Goal: Check status: Check status

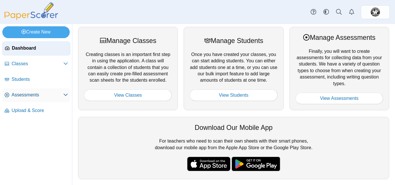
click at [25, 96] on span "Assessments" at bounding box center [38, 95] width 52 height 6
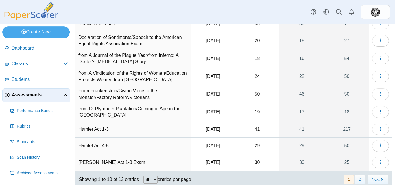
scroll to position [83, 0]
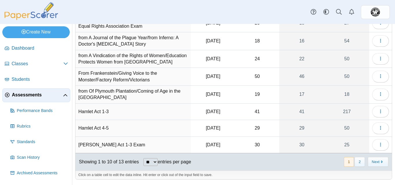
click at [108, 115] on td "Hamlet Act 1-3" at bounding box center [133, 112] width 115 height 16
drag, startPoint x: 378, startPoint y: 114, endPoint x: 295, endPoint y: 116, distance: 83.7
click at [295, 116] on link "41" at bounding box center [302, 112] width 45 height 16
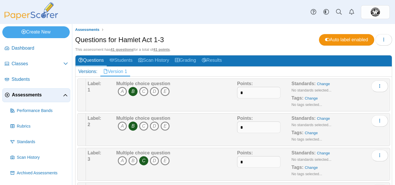
click at [33, 98] on span "Assessments" at bounding box center [37, 95] width 51 height 6
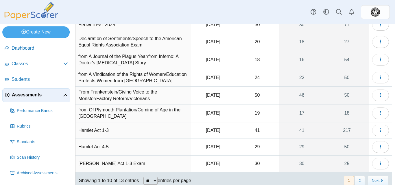
scroll to position [83, 0]
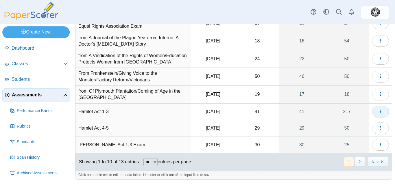
click at [378, 110] on icon "button" at bounding box center [380, 111] width 5 height 5
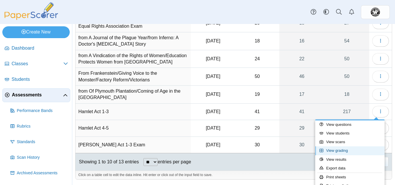
click at [350, 152] on link "View grading" at bounding box center [349, 151] width 69 height 9
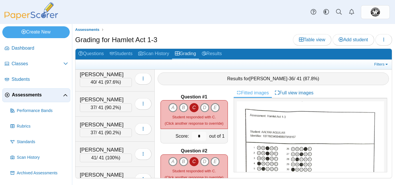
scroll to position [812, 0]
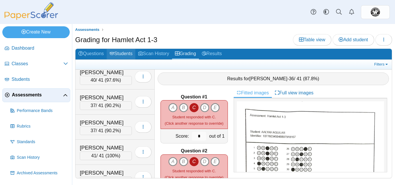
click at [122, 54] on link "Students" at bounding box center [121, 54] width 29 height 11
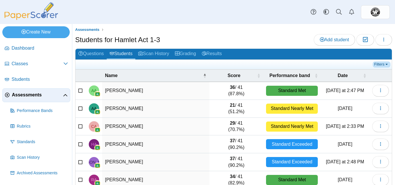
click at [379, 64] on link "Filters" at bounding box center [382, 65] width 18 height 6
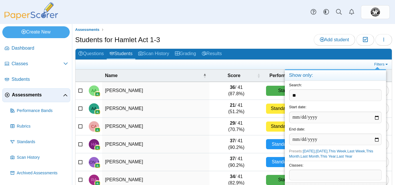
type input "*"
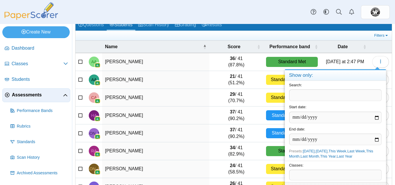
scroll to position [37, 0]
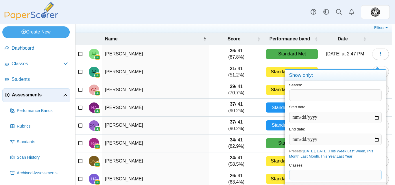
click at [319, 179] on span at bounding box center [336, 175] width 92 height 10
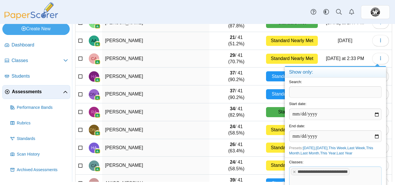
scroll to position [36, 0]
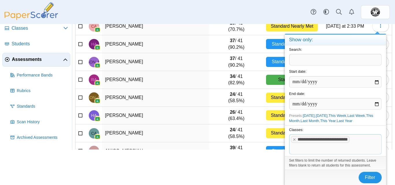
click at [369, 176] on span "Filter" at bounding box center [370, 177] width 10 height 5
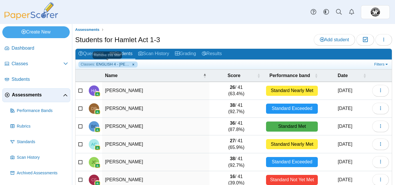
click at [133, 64] on link "Classes: ENGLISH 4 - [PERSON_NAME] - 01" at bounding box center [107, 65] width 59 height 6
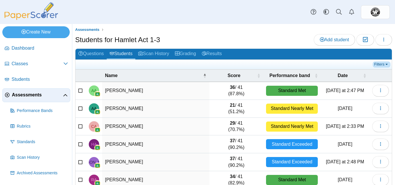
click at [382, 64] on link "Filters" at bounding box center [382, 65] width 18 height 6
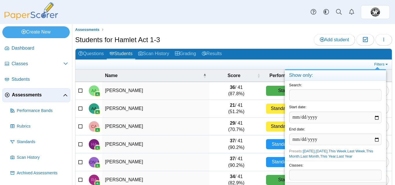
click at [311, 175] on span at bounding box center [336, 175] width 92 height 10
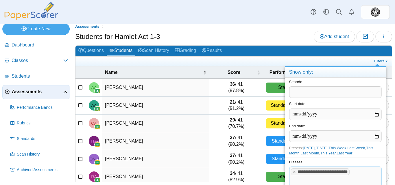
scroll to position [36, 0]
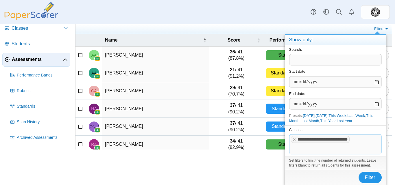
click at [374, 177] on span "Filter" at bounding box center [370, 177] width 10 height 5
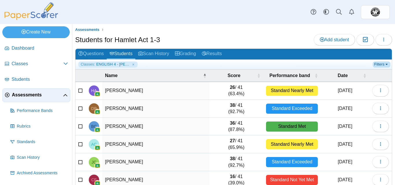
click at [381, 65] on link "Filters" at bounding box center [382, 65] width 18 height 6
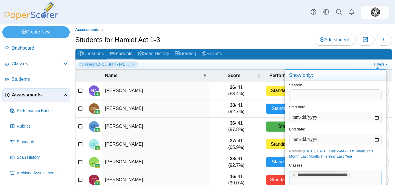
click at [364, 178] on tags "**********" at bounding box center [335, 180] width 93 height 20
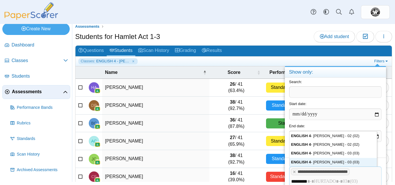
scroll to position [13, 0]
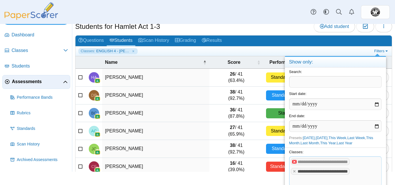
click at [296, 163] on x "remove tag" at bounding box center [294, 162] width 5 height 4
click at [294, 163] on x "remove tag" at bounding box center [294, 162] width 5 height 4
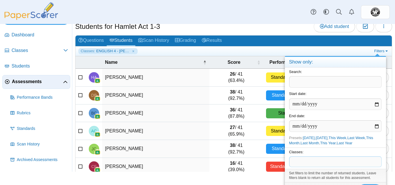
click at [296, 166] on span at bounding box center [336, 162] width 92 height 10
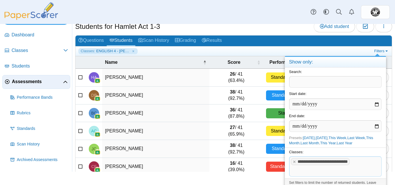
scroll to position [23, 0]
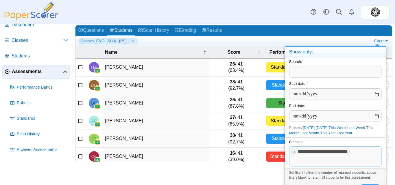
click at [335, 176] on div "Set filters to limit the number of returned students. Leave filters blank to re…" at bounding box center [335, 176] width 101 height 14
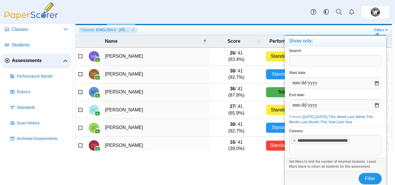
click at [370, 178] on span "Filter" at bounding box center [370, 179] width 10 height 5
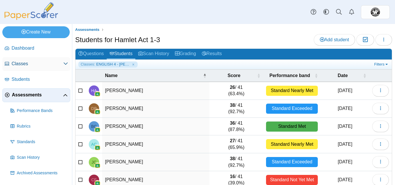
click at [24, 62] on span "Classes" at bounding box center [38, 64] width 52 height 6
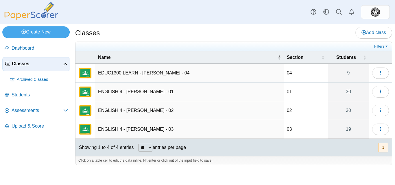
click at [151, 97] on td "ENGLISH 4 - [PERSON_NAME] - 01" at bounding box center [189, 92] width 189 height 19
click at [381, 89] on icon "button" at bounding box center [380, 91] width 5 height 5
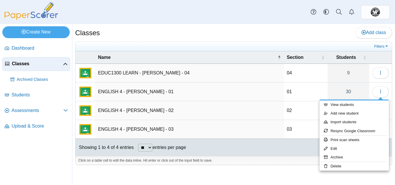
click at [109, 91] on td "ENGLISH 4 - [PERSON_NAME] - 01" at bounding box center [189, 92] width 189 height 19
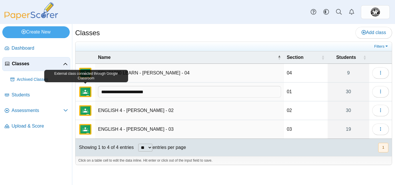
click at [81, 93] on img "External class connected through Google Classroom" at bounding box center [85, 92] width 14 height 14
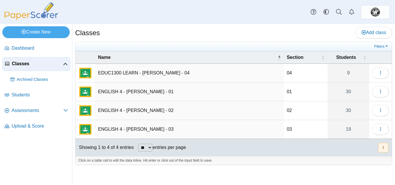
click at [23, 64] on span "Classes" at bounding box center [37, 64] width 51 height 6
click at [29, 108] on span "Assessments" at bounding box center [38, 111] width 52 height 6
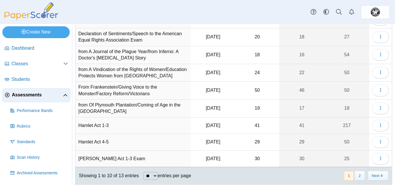
scroll to position [73, 0]
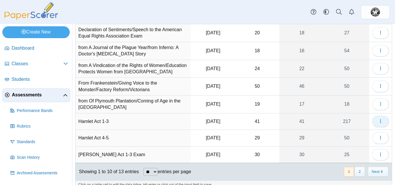
click at [380, 121] on button "button" at bounding box center [380, 122] width 17 height 12
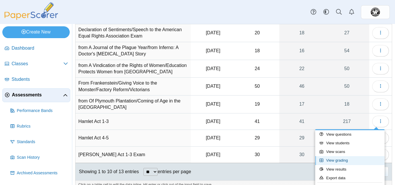
click at [344, 162] on link "View grading" at bounding box center [349, 161] width 69 height 9
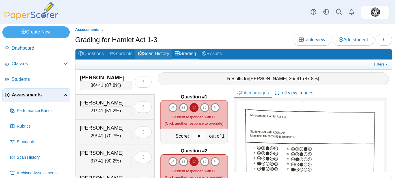
click at [160, 58] on link "Scan History" at bounding box center [153, 54] width 37 height 11
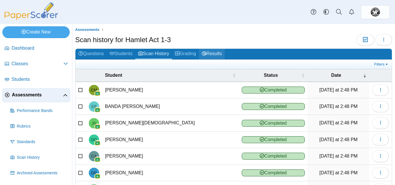
click at [215, 52] on link "Results" at bounding box center [212, 54] width 26 height 11
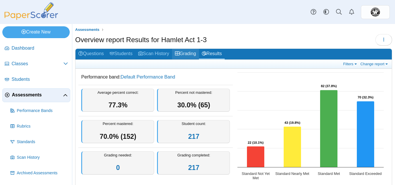
click at [194, 50] on link "Grading" at bounding box center [185, 54] width 27 height 11
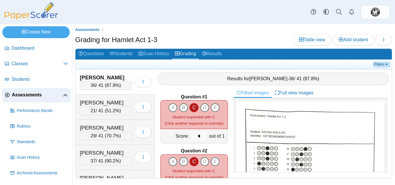
click at [380, 64] on link "Filters" at bounding box center [382, 65] width 18 height 6
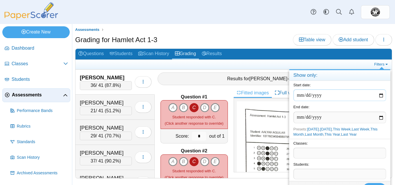
click at [382, 96] on input "date" at bounding box center [340, 96] width 93 height 12
type input "**********"
click at [381, 116] on input "date" at bounding box center [340, 118] width 93 height 12
type input "**********"
click at [386, 133] on div "Presets: [DATE] , [DATE] , This Week , Last Week , This Month , Last Month , Th…" at bounding box center [339, 132] width 101 height 14
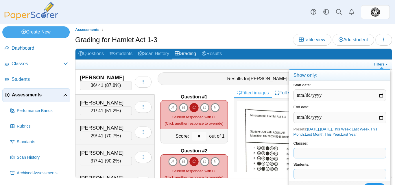
scroll to position [10, 0]
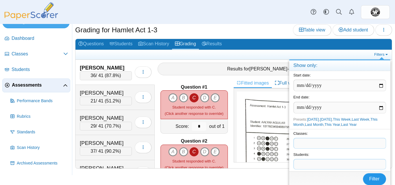
click at [373, 179] on span "Filter" at bounding box center [375, 179] width 10 height 5
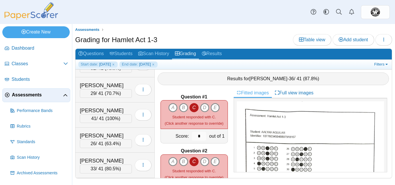
scroll to position [1323, 0]
